Goal: Register for event/course

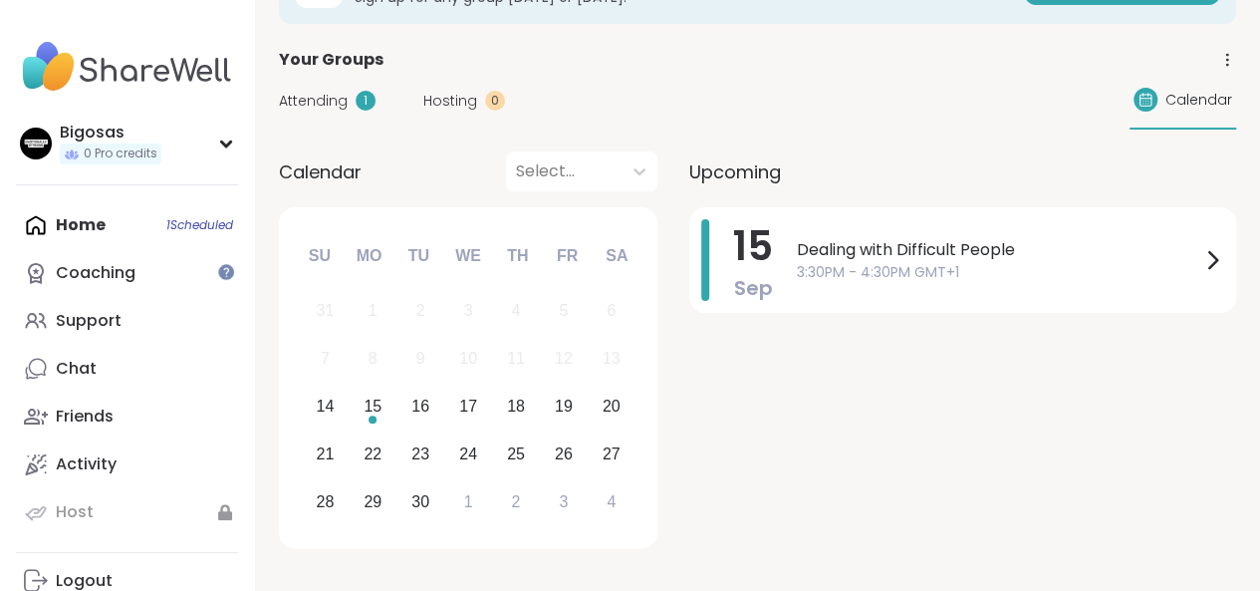
scroll to position [84, 0]
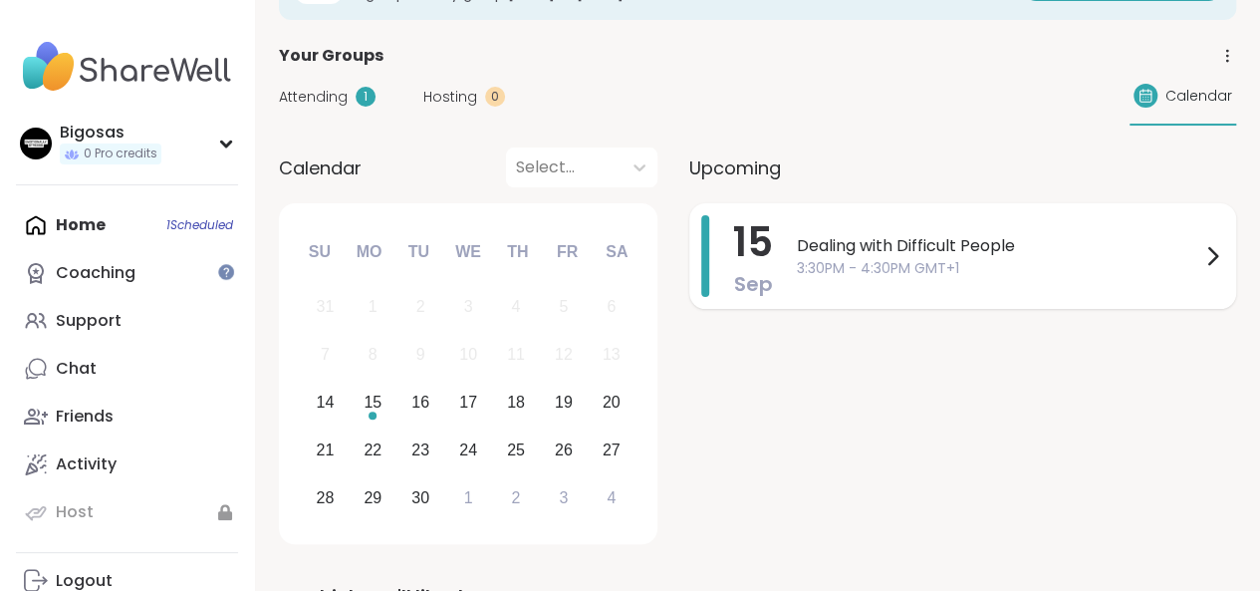
click at [996, 250] on span "Dealing with Difficult People" at bounding box center [999, 246] width 404 height 24
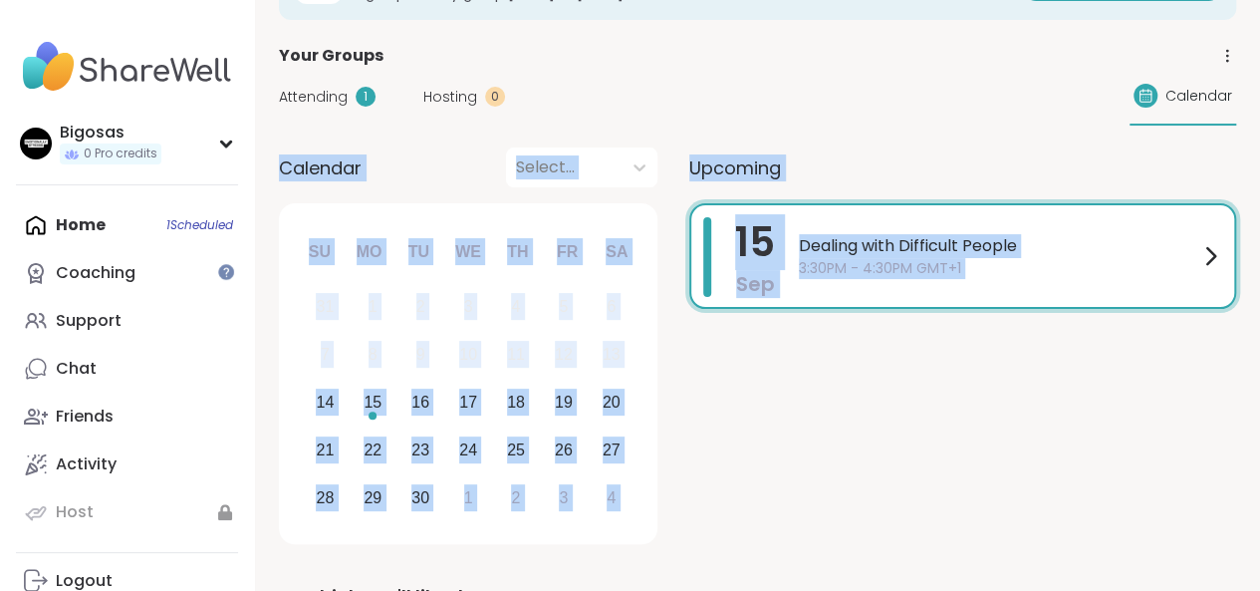
drag, startPoint x: 1260, startPoint y: 170, endPoint x: 1216, endPoint y: 216, distance: 64.1
click at [1216, 216] on div "[DATE] Dealing with Difficult People 3:30PM - 4:30PM GMT+1" at bounding box center [963, 256] width 547 height 106
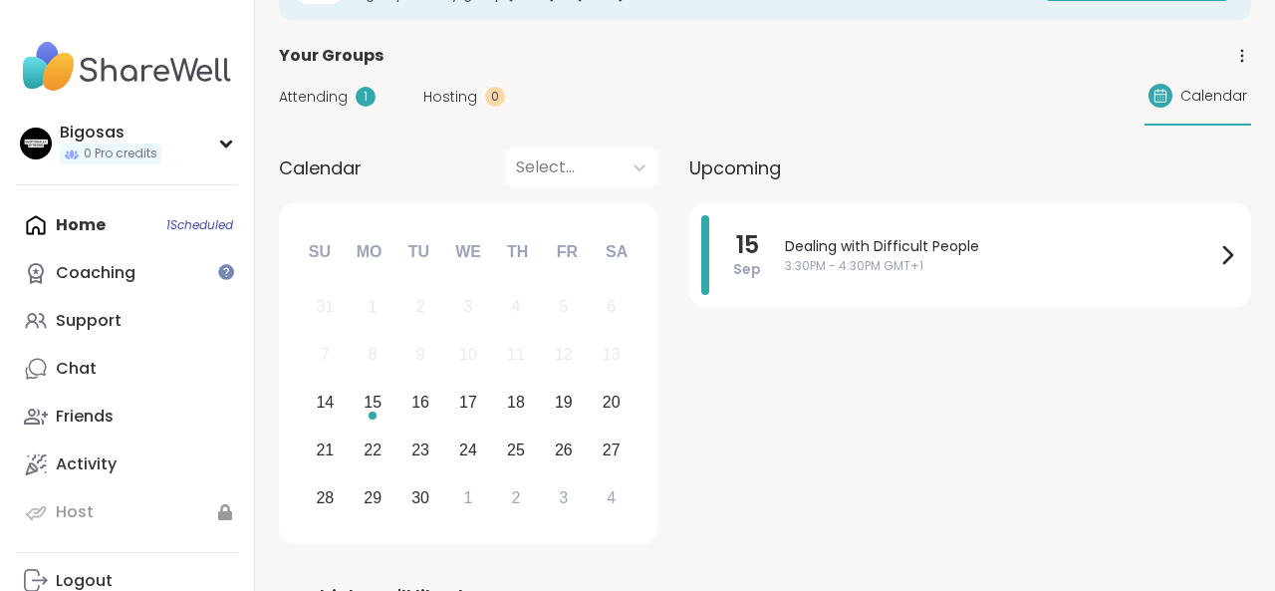
drag, startPoint x: 1262, startPoint y: 202, endPoint x: 1262, endPoint y: 261, distance: 58.8
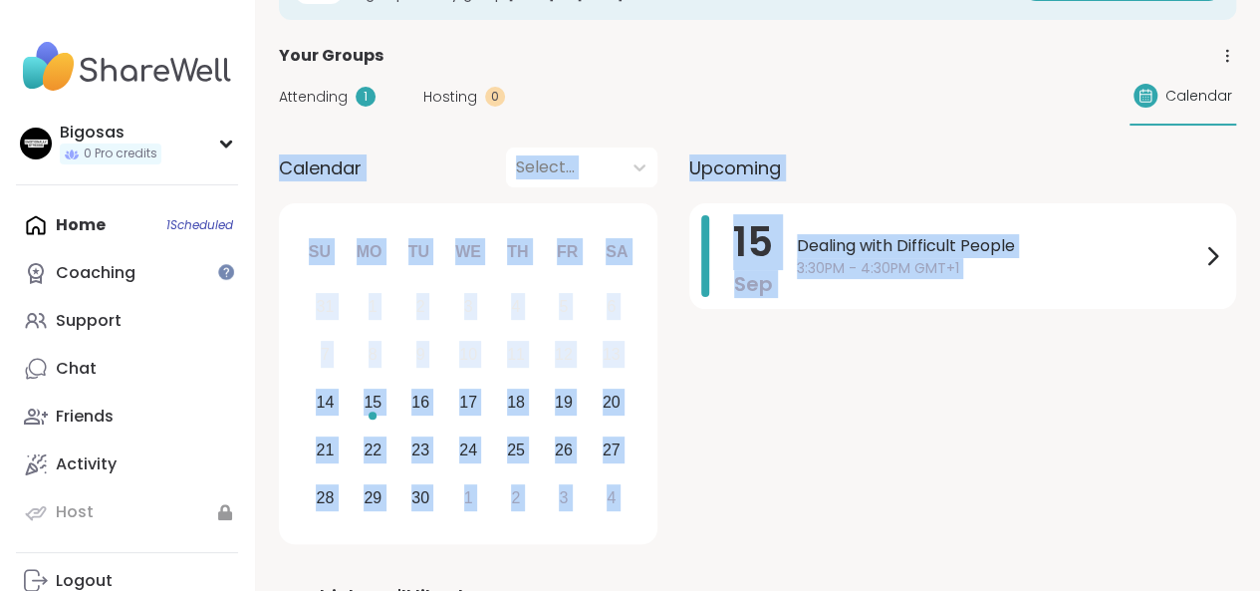
click at [496, 172] on div "Calendar Select..." at bounding box center [468, 167] width 379 height 40
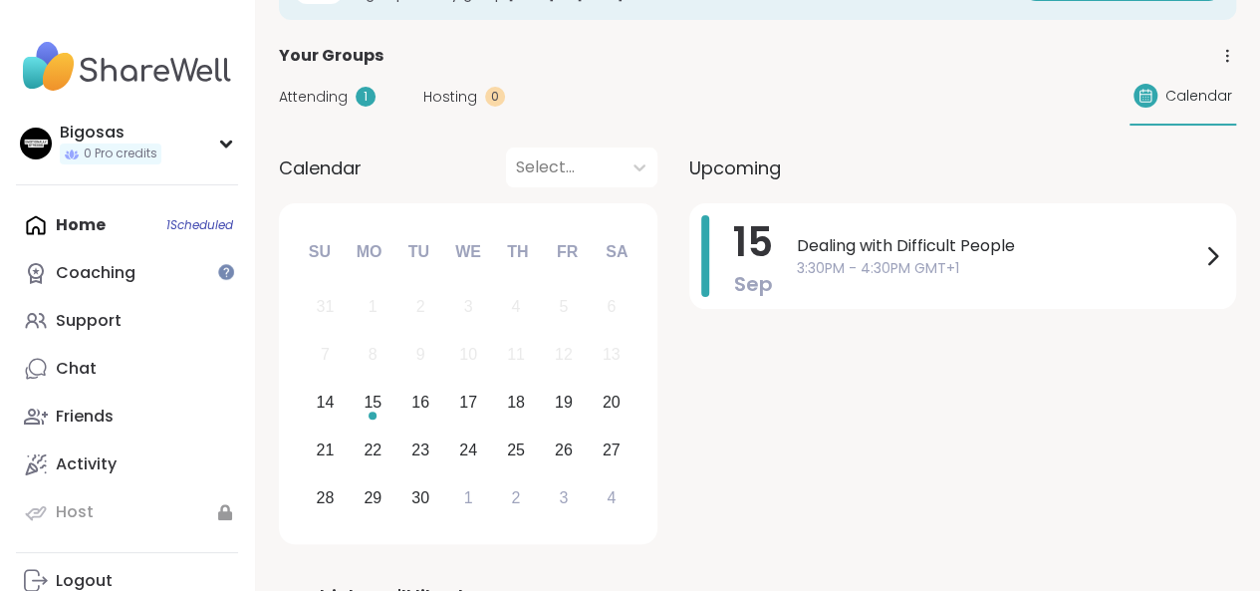
click at [349, 108] on div "Attending 1 Hosting 0 Calendar" at bounding box center [758, 97] width 958 height 58
click at [329, 99] on span "Attending" at bounding box center [313, 97] width 69 height 21
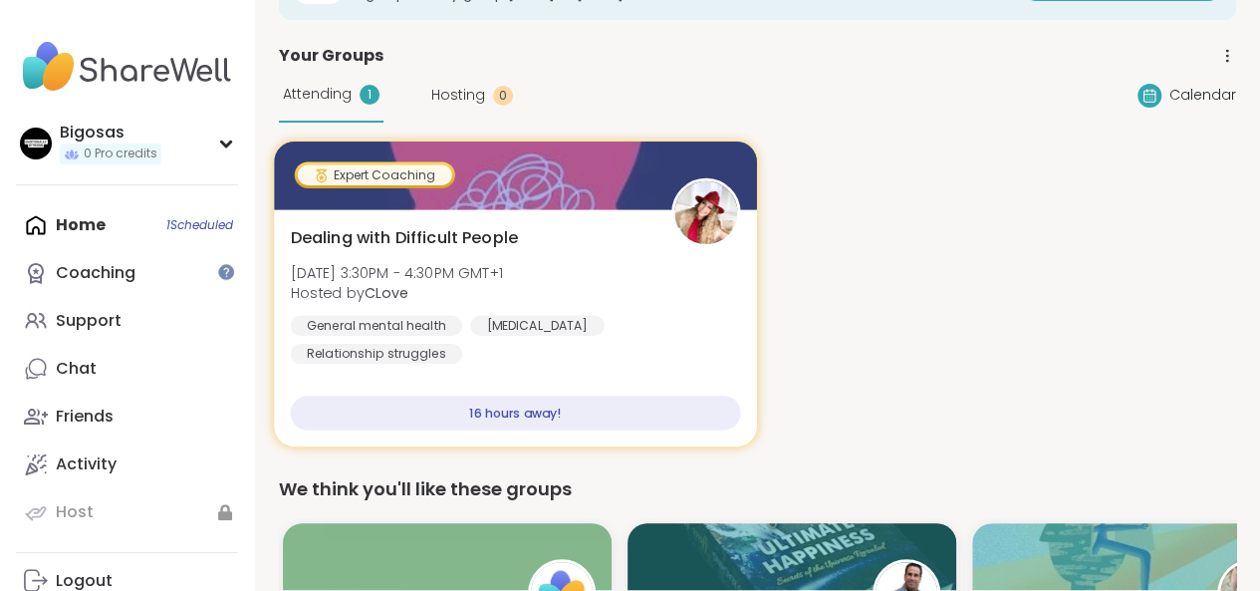
click at [562, 324] on div "[MEDICAL_DATA]" at bounding box center [537, 325] width 135 height 20
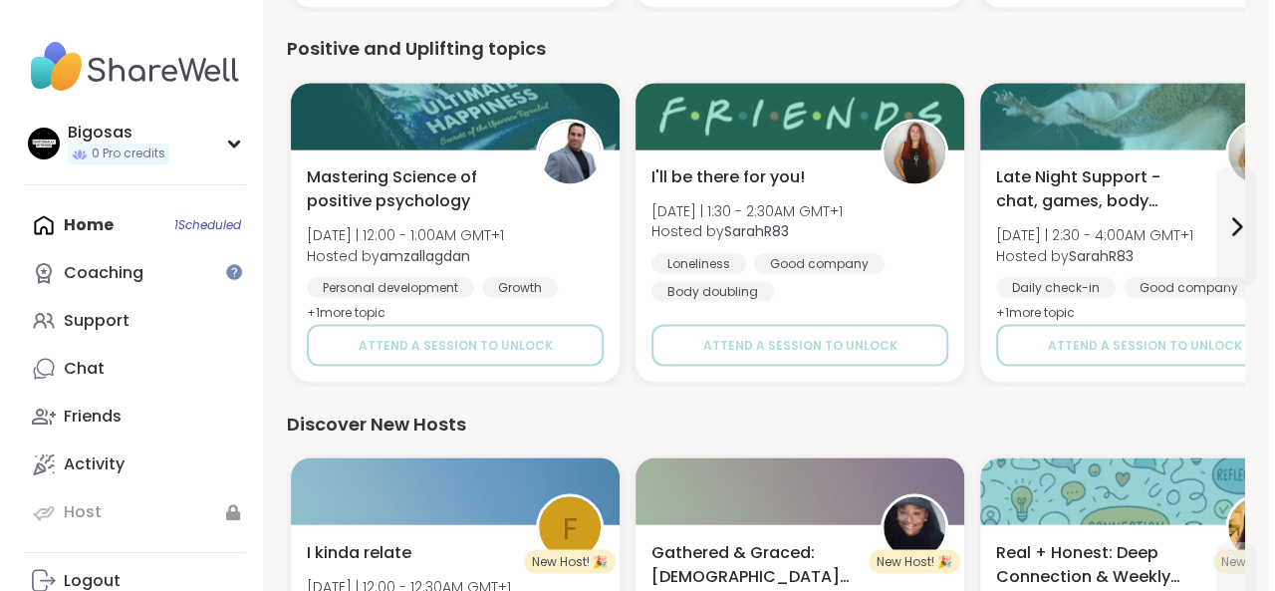
scroll to position [2278, 0]
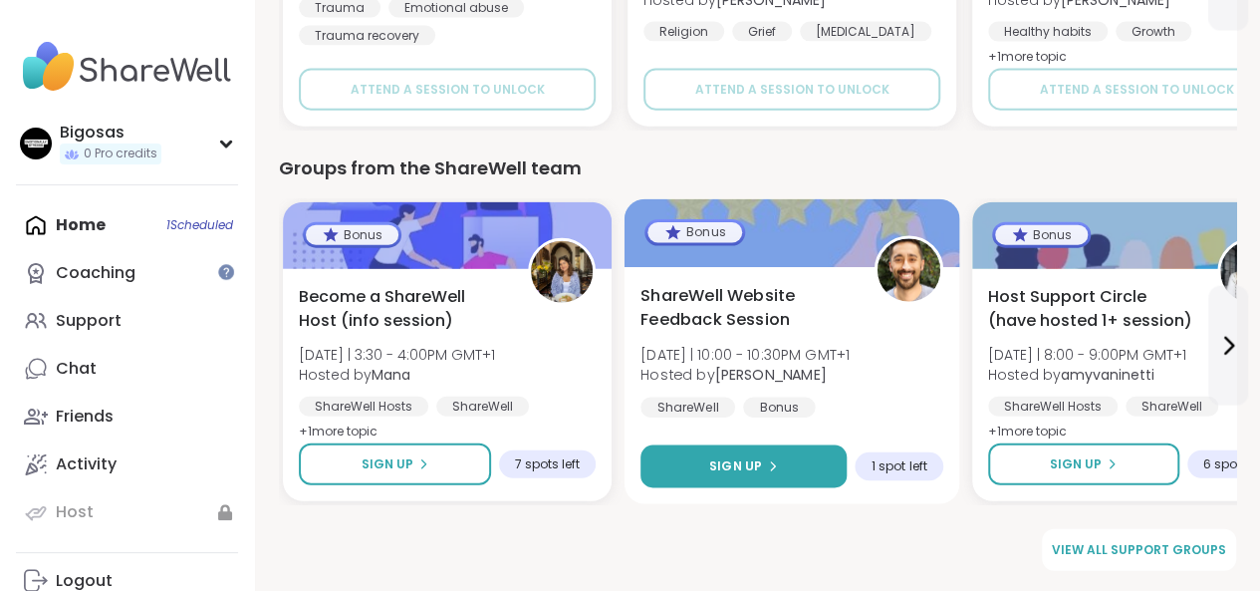
click at [788, 456] on button "Sign Up" at bounding box center [744, 466] width 206 height 43
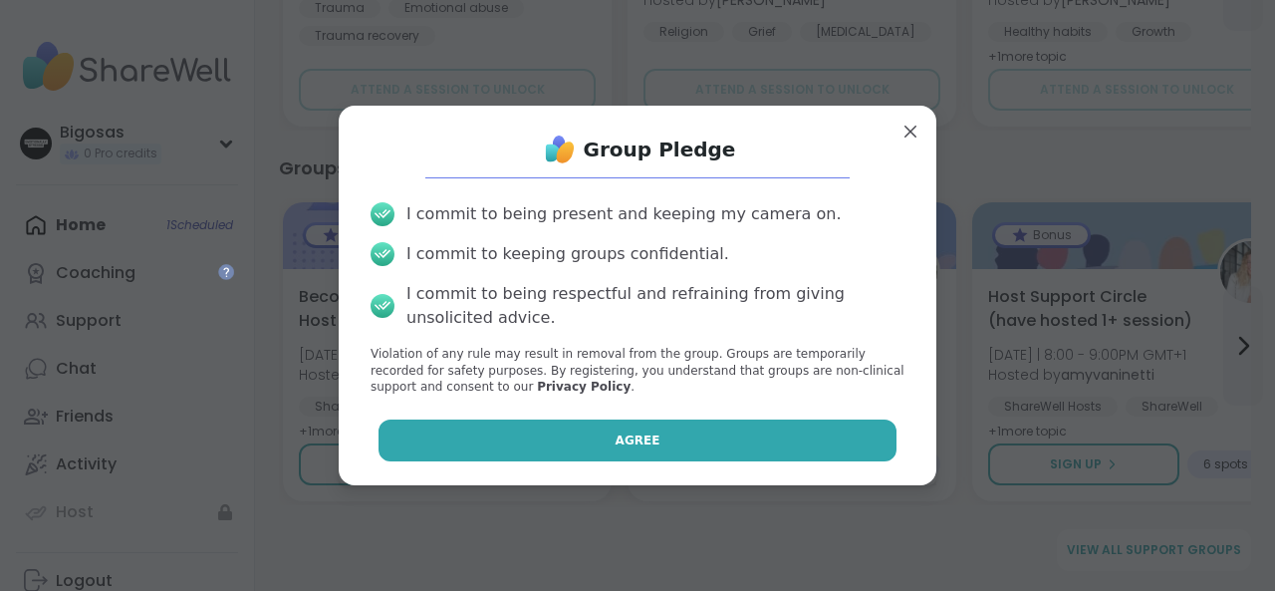
click at [694, 424] on button "Agree" at bounding box center [638, 440] width 519 height 42
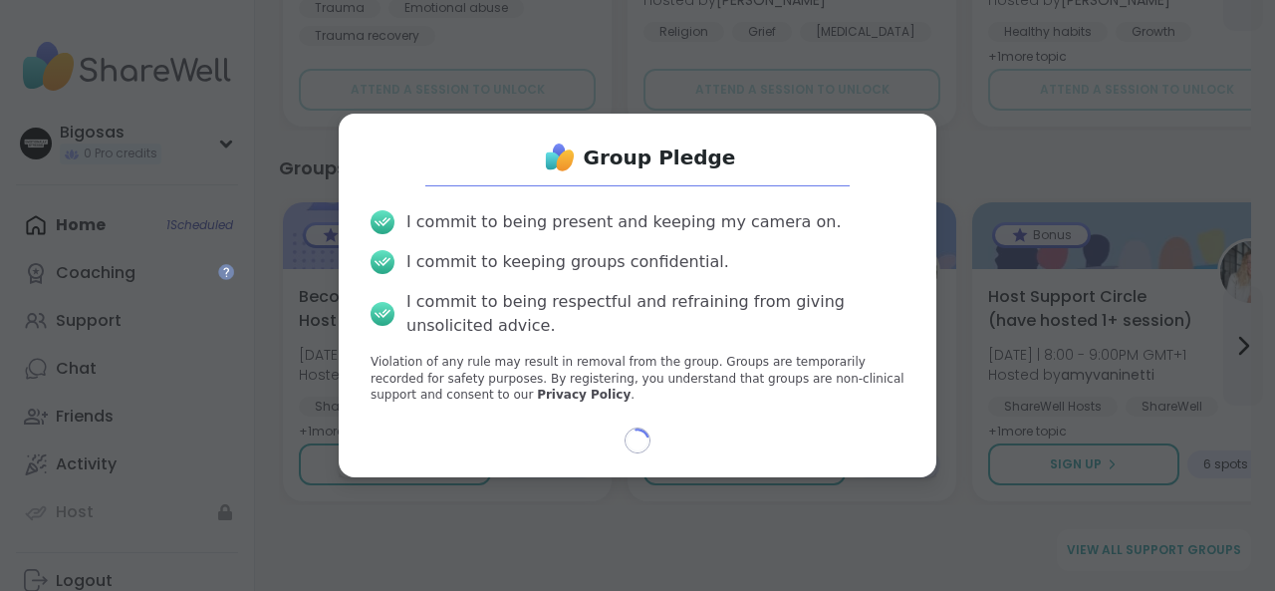
select select "**"
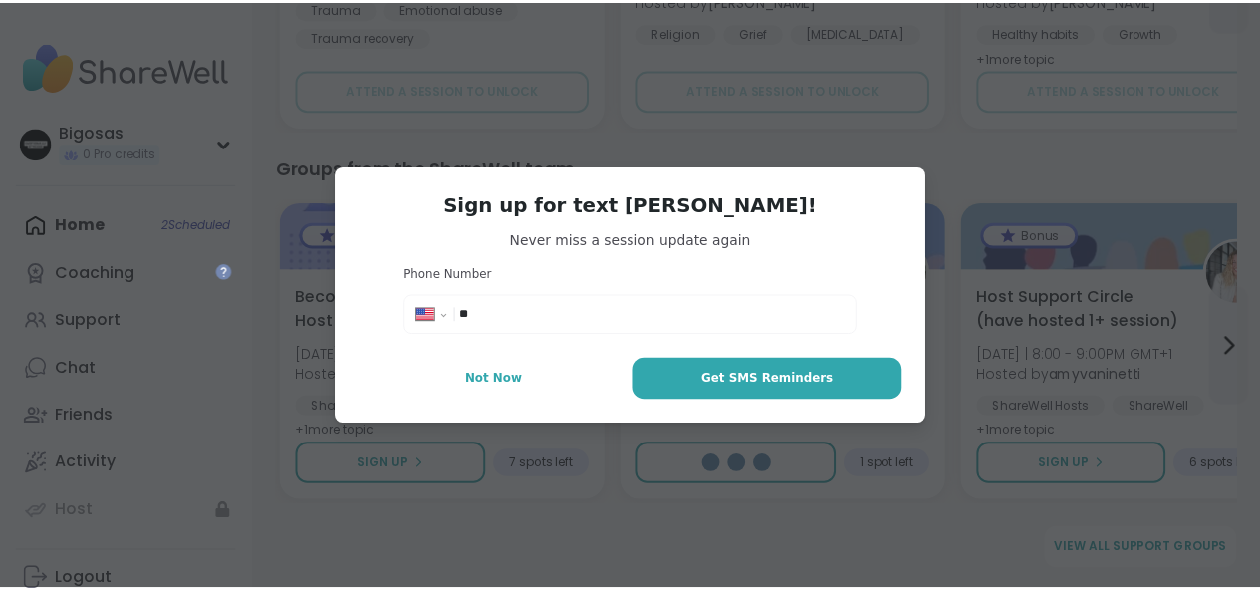
scroll to position [2174, 0]
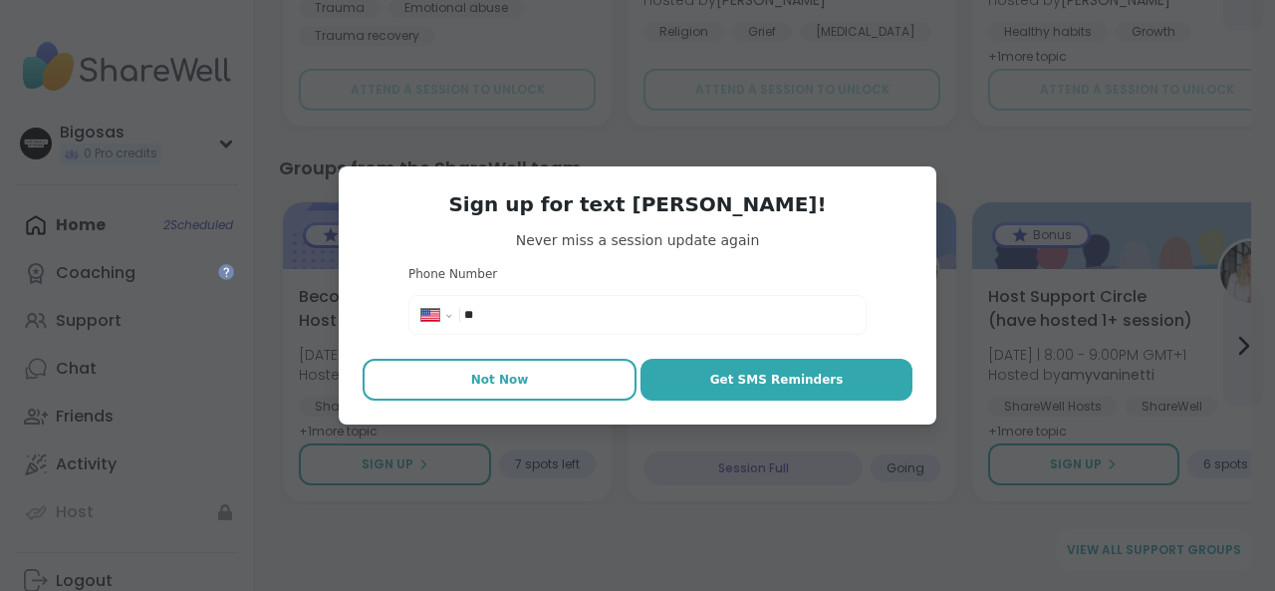
click at [483, 380] on span "Not Now" at bounding box center [500, 380] width 58 height 18
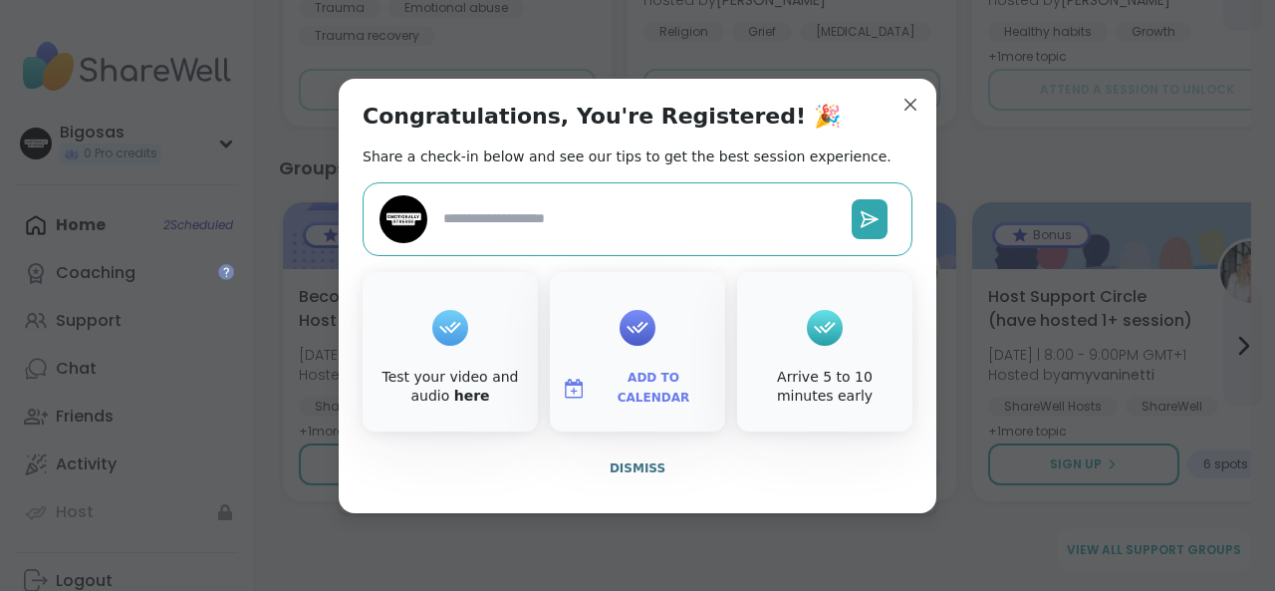
click at [485, 360] on div "Test your video and audio here" at bounding box center [450, 351] width 175 height 159
click at [519, 250] on div at bounding box center [638, 219] width 550 height 74
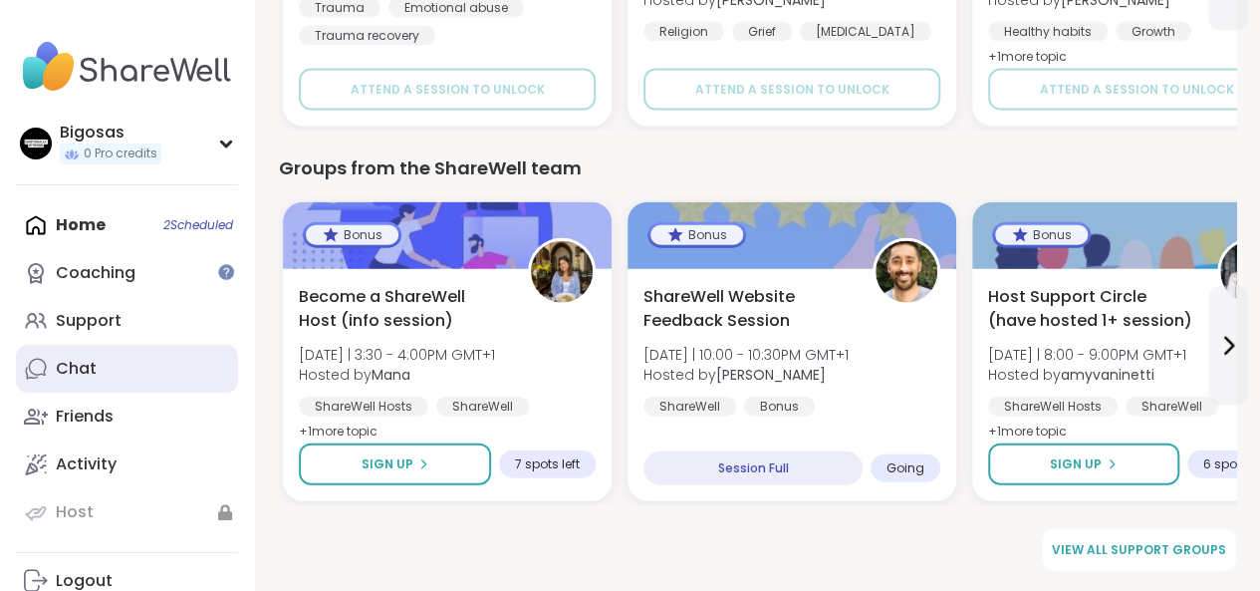
click at [159, 387] on link "Chat" at bounding box center [127, 369] width 222 height 48
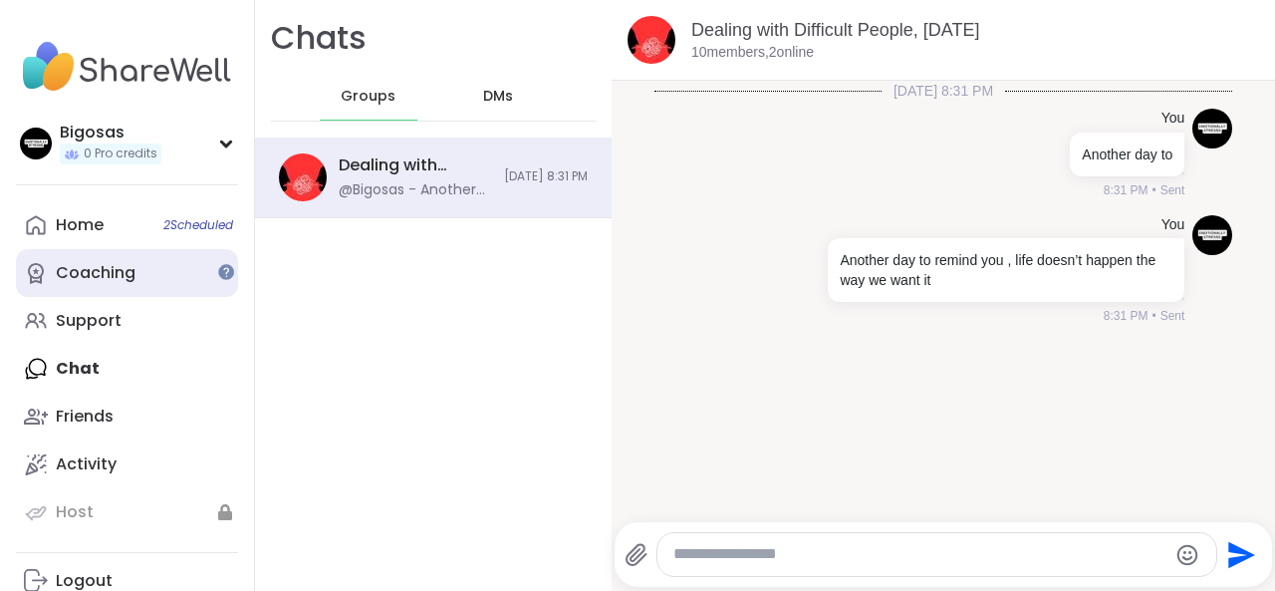
drag, startPoint x: 155, startPoint y: 356, endPoint x: 73, endPoint y: 282, distance: 110.8
click at [73, 282] on div "Home 2 Scheduled Coaching Support Chat Friends Activity Host" at bounding box center [127, 368] width 222 height 335
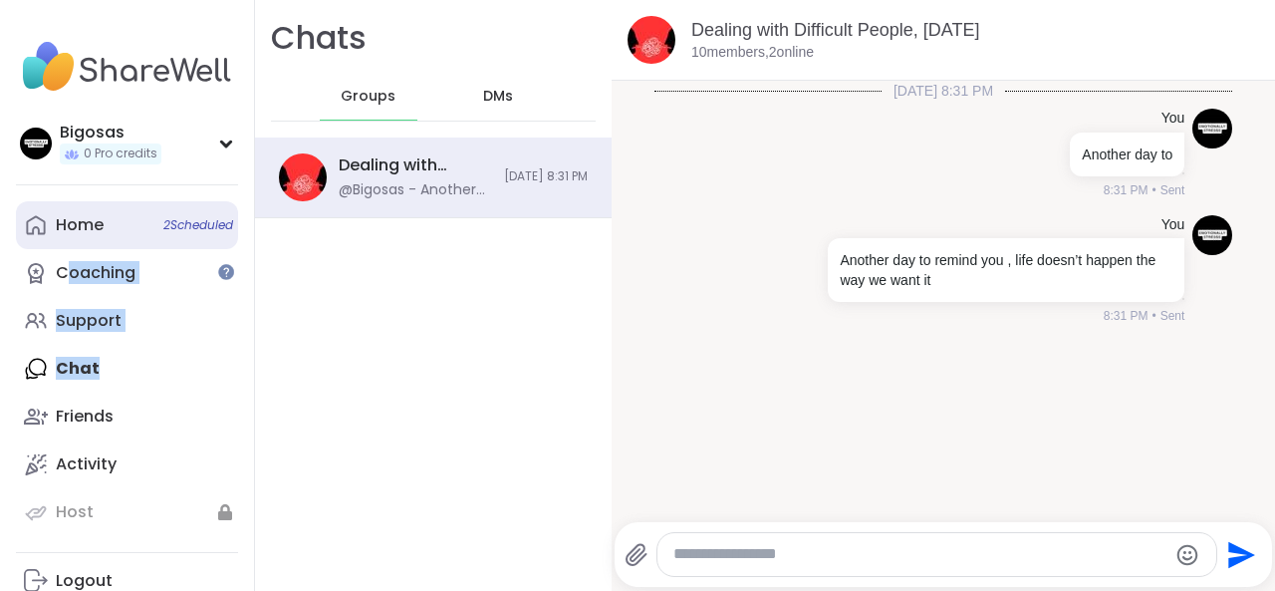
click at [69, 220] on div "Home 2 Scheduled" at bounding box center [80, 225] width 48 height 22
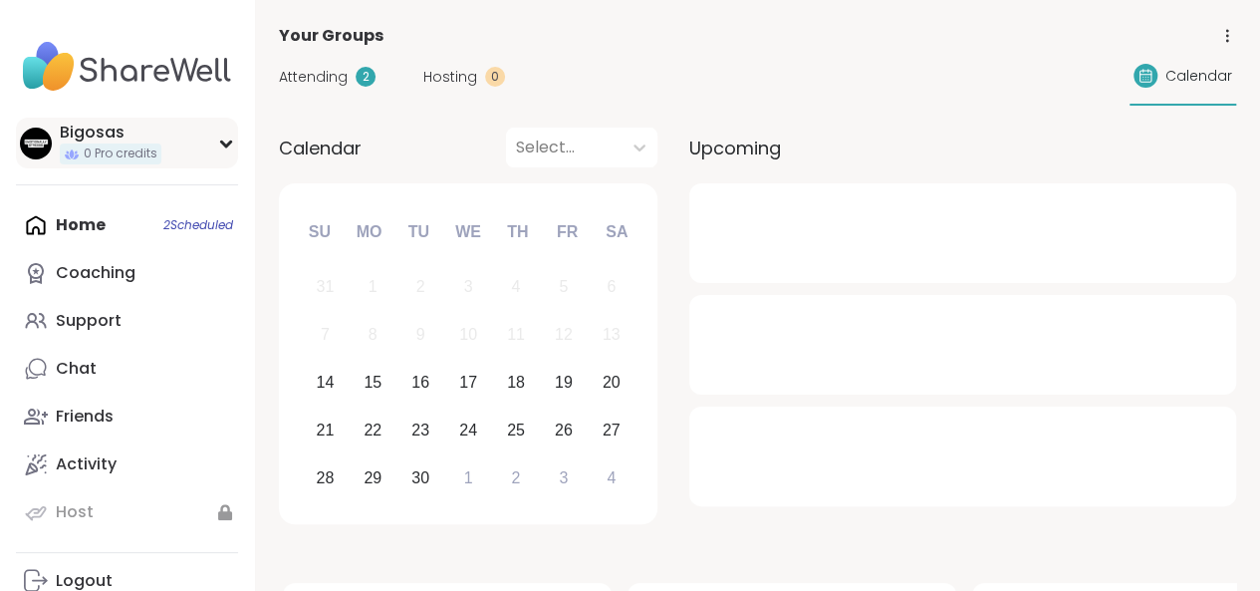
click at [189, 147] on div "Bigosas 0 Pro credits" at bounding box center [127, 143] width 222 height 51
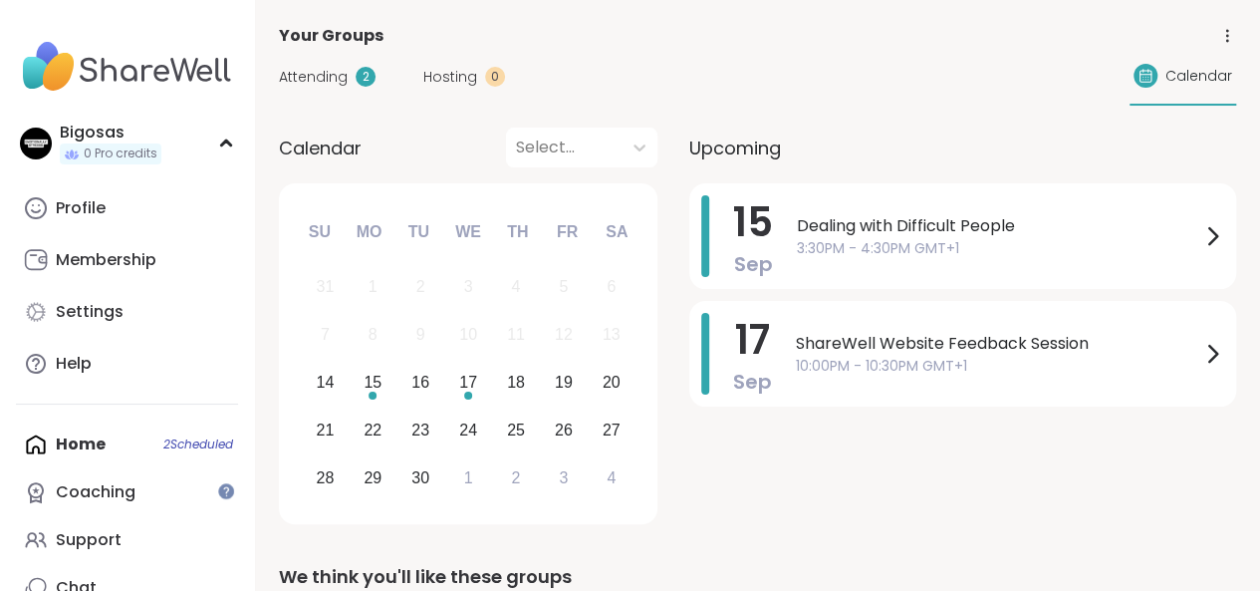
click at [114, 451] on div "Home 2 Scheduled Coaching Support Chat Friends Activity Host" at bounding box center [127, 587] width 222 height 335
click at [70, 443] on div "Home 2 Scheduled Coaching Support Chat Friends Activity Host" at bounding box center [127, 587] width 222 height 335
click at [106, 485] on div "Coaching" at bounding box center [96, 492] width 80 height 22
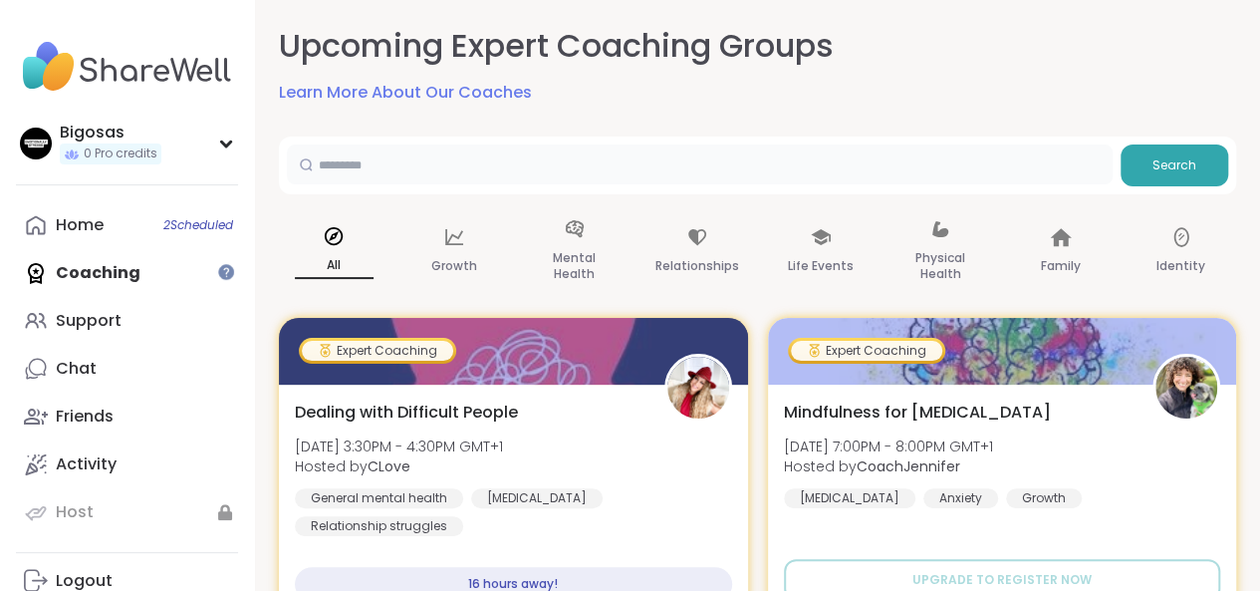
click at [805, 160] on input "text" at bounding box center [700, 164] width 826 height 40
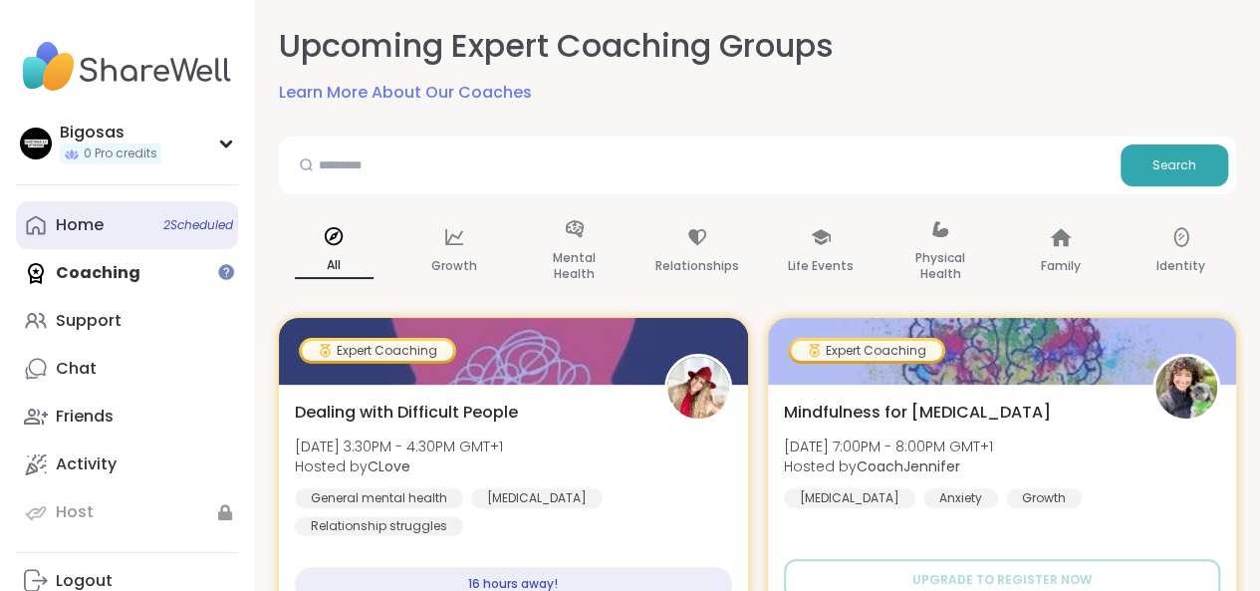
click at [147, 220] on link "Home 2 Scheduled" at bounding box center [127, 225] width 222 height 48
